Goal: Find specific page/section: Find specific page/section

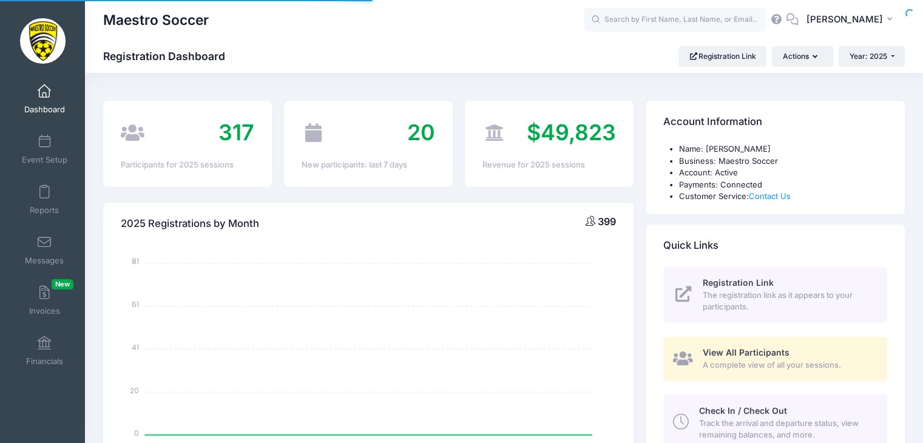
select select
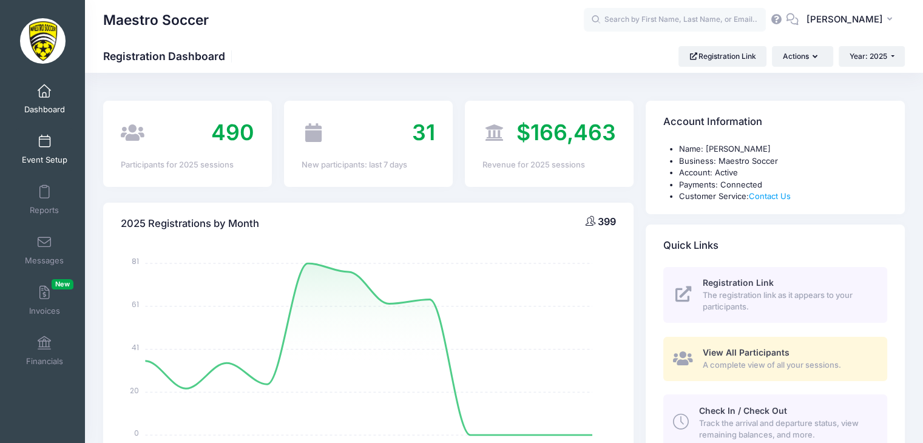
click at [44, 151] on link "Event Setup" at bounding box center [45, 149] width 58 height 42
